Goal: Task Accomplishment & Management: Manage account settings

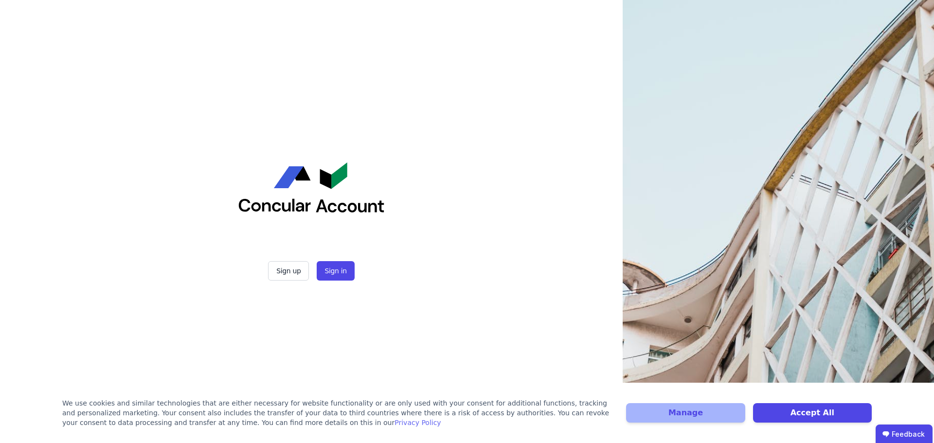
click at [470, 229] on div "Sign up Sign in" at bounding box center [311, 221] width 623 height 443
click at [656, 411] on button "Manage" at bounding box center [685, 412] width 119 height 19
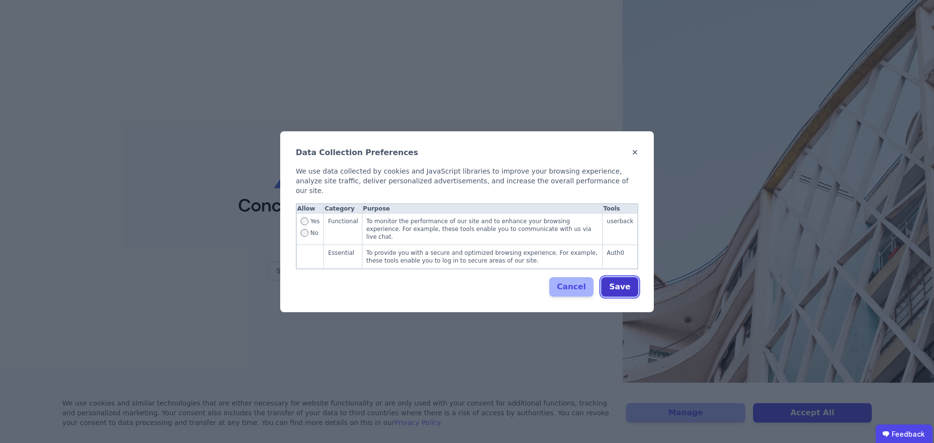
click at [622, 287] on button "Save" at bounding box center [619, 286] width 37 height 19
click at [564, 283] on button "Cancel" at bounding box center [571, 286] width 45 height 19
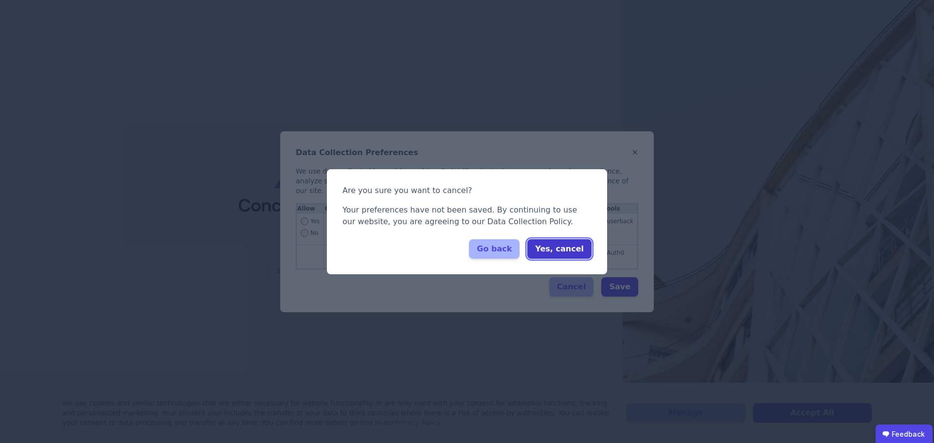
click at [568, 248] on button "Yes, cancel" at bounding box center [559, 248] width 64 height 19
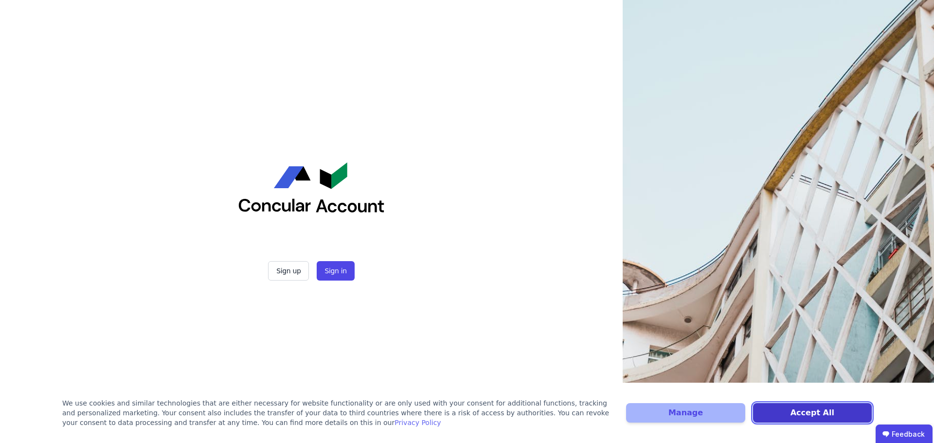
click at [822, 420] on button "Accept All" at bounding box center [812, 412] width 119 height 19
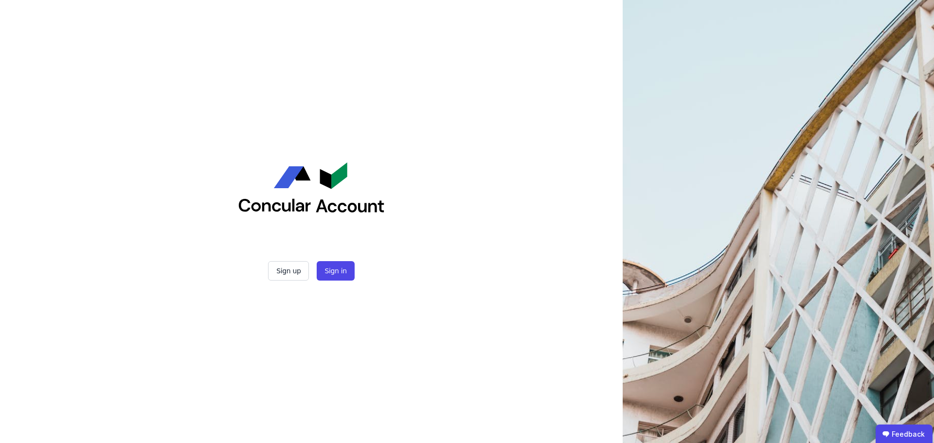
click at [508, 361] on div "Sign up Sign in" at bounding box center [311, 221] width 623 height 443
